Goal: Task Accomplishment & Management: Use online tool/utility

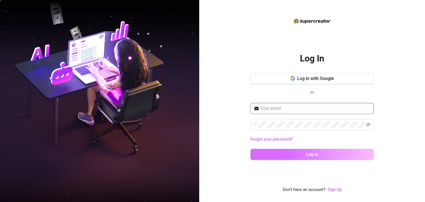
type input "[EMAIL_ADDRESS][DOMAIN_NAME]"
click at [323, 154] on button "Log in" at bounding box center [311, 154] width 123 height 11
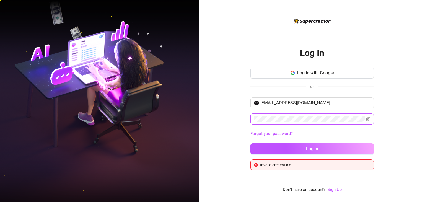
click at [365, 119] on span at bounding box center [311, 118] width 123 height 11
click at [367, 120] on icon "eye-invisible" at bounding box center [368, 119] width 4 height 4
click at [273, 123] on span at bounding box center [311, 118] width 123 height 11
click at [250, 143] on button "Log in" at bounding box center [311, 148] width 123 height 11
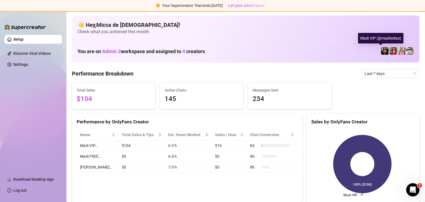
click at [381, 51] on img at bounding box center [385, 51] width 8 height 8
click at [408, 47] on div at bounding box center [410, 51] width 8 height 8
